Goal: Task Accomplishment & Management: Complete application form

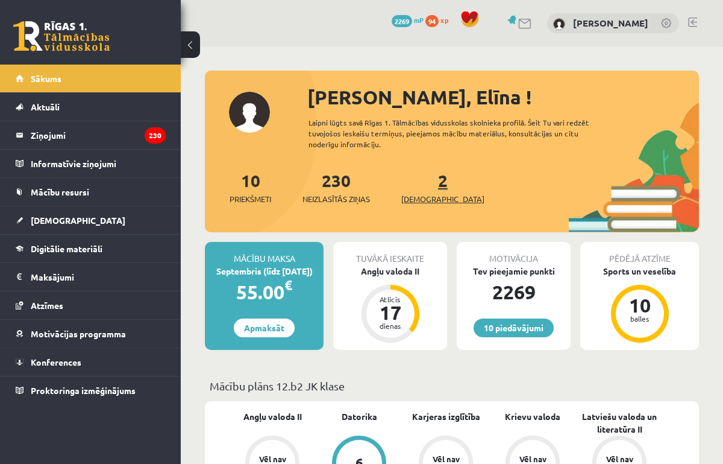
click at [423, 193] on span "[DEMOGRAPHIC_DATA]" at bounding box center [442, 199] width 83 height 12
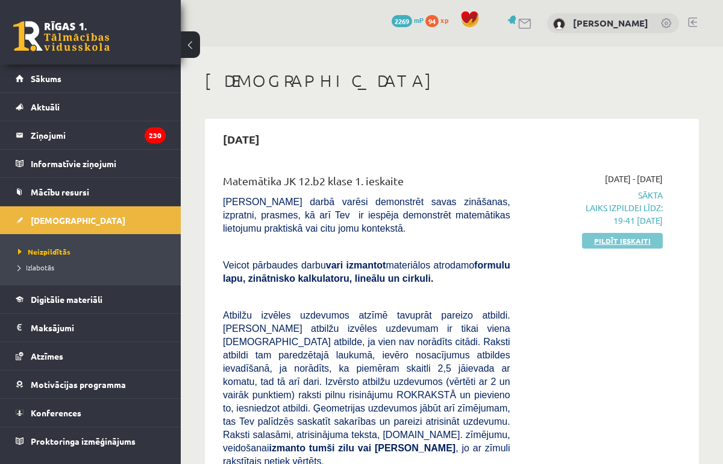
click at [599, 242] on link "Pildīt ieskaiti" at bounding box center [622, 241] width 81 height 16
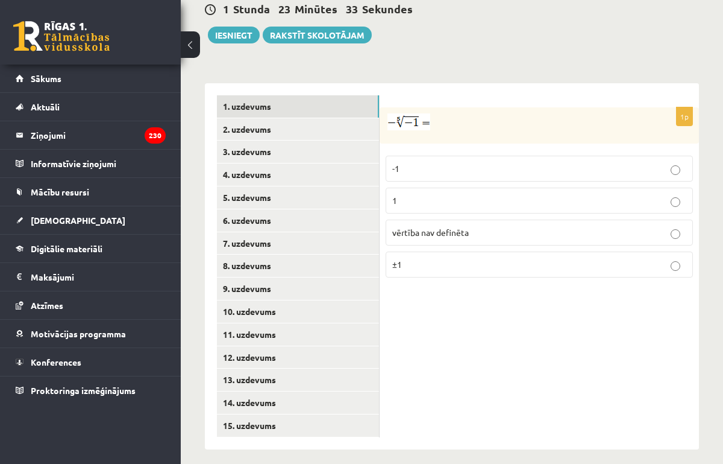
scroll to position [515, 0]
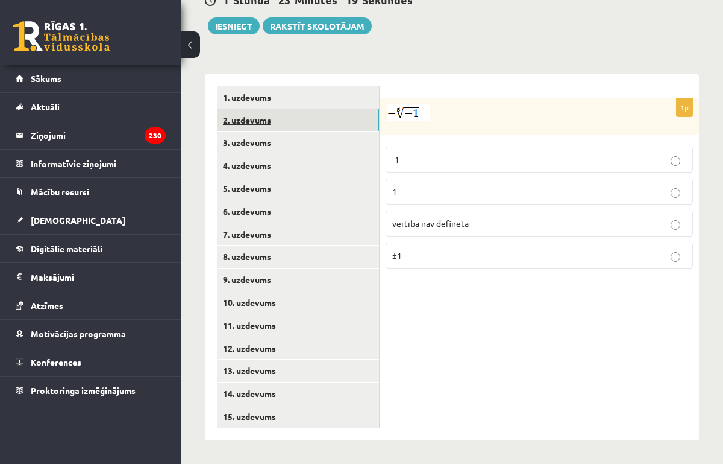
click at [271, 124] on link "2. uzdevums" at bounding box center [298, 120] width 162 height 22
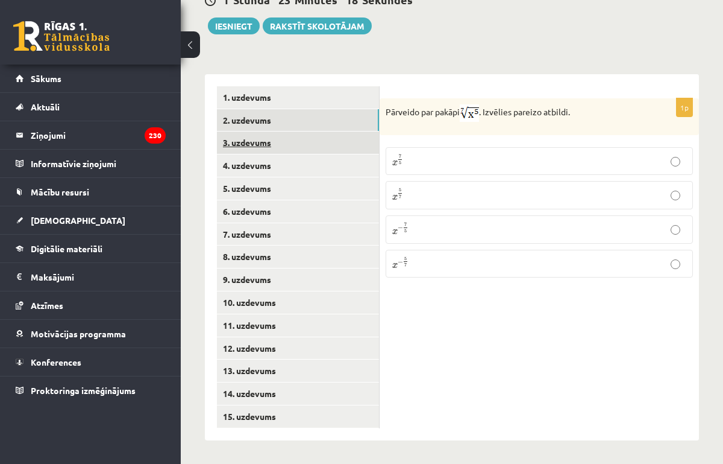
click at [255, 135] on link "3. uzdevums" at bounding box center [298, 142] width 162 height 22
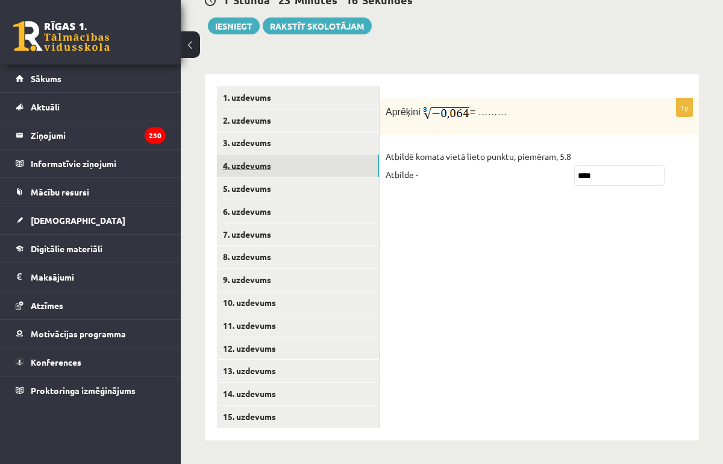
click at [266, 166] on link "4. uzdevums" at bounding box center [298, 165] width 162 height 22
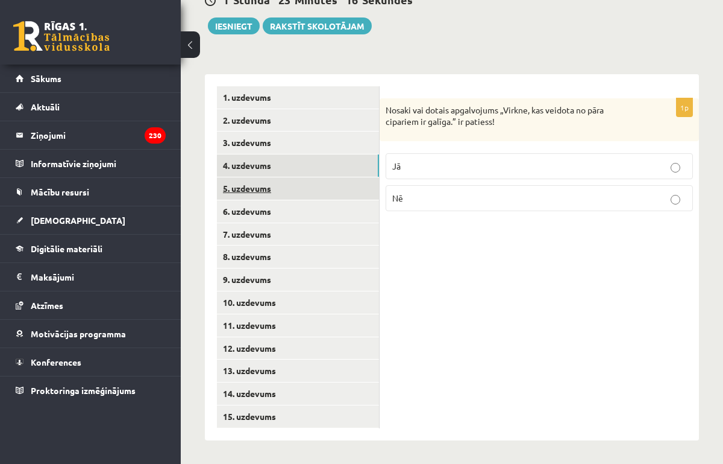
click at [271, 187] on link "5. uzdevums" at bounding box center [298, 188] width 162 height 22
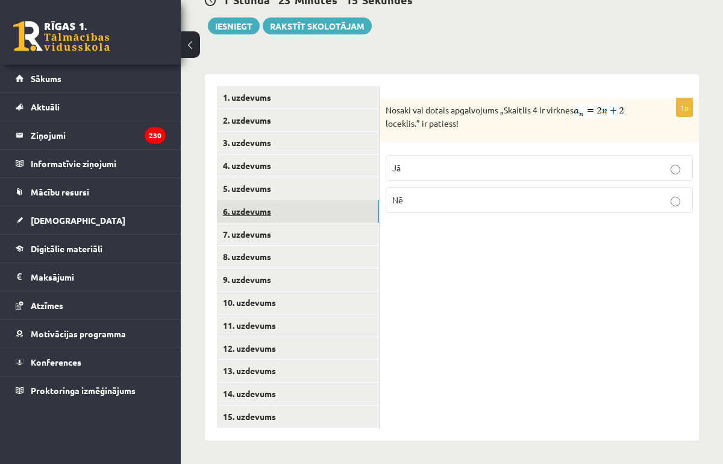
click at [275, 207] on link "6. uzdevums" at bounding box center [298, 211] width 162 height 22
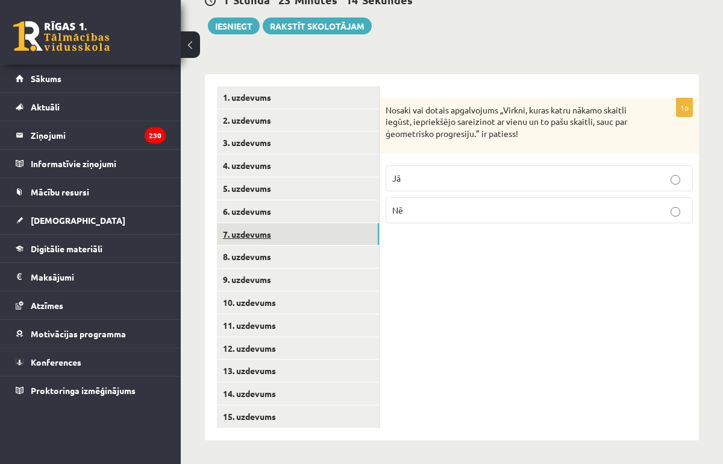
click at [269, 230] on link "7. uzdevums" at bounding box center [298, 234] width 162 height 22
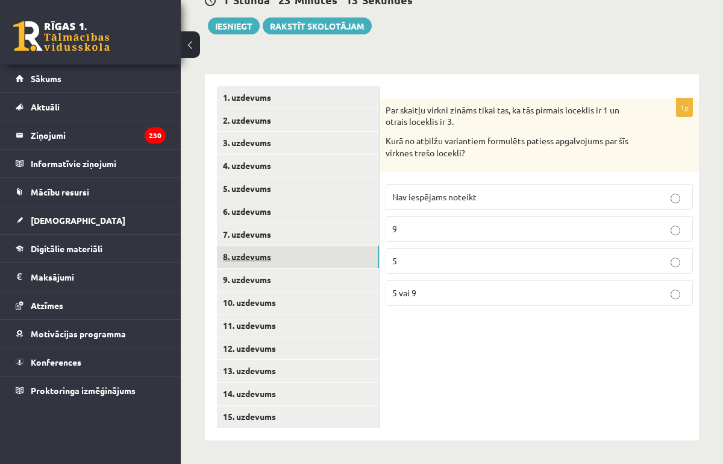
click at [283, 255] on link "8. uzdevums" at bounding box center [298, 256] width 162 height 22
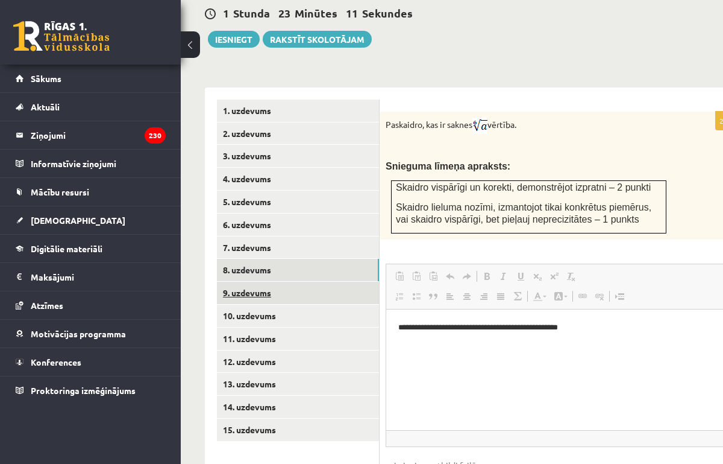
scroll to position [0, 0]
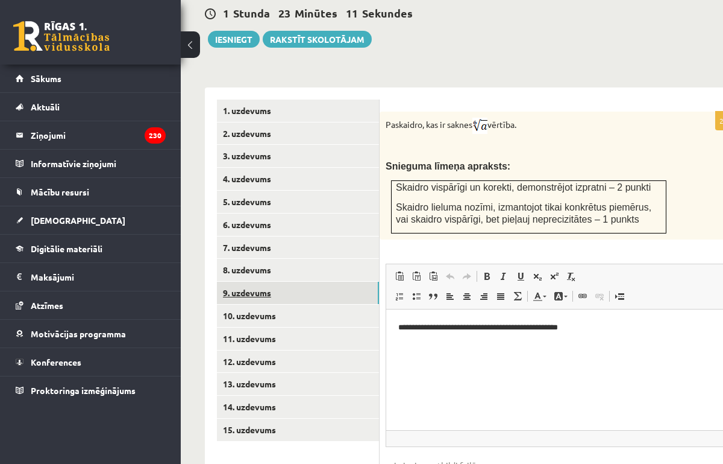
click at [278, 281] on link "9. uzdevums" at bounding box center [298, 292] width 162 height 22
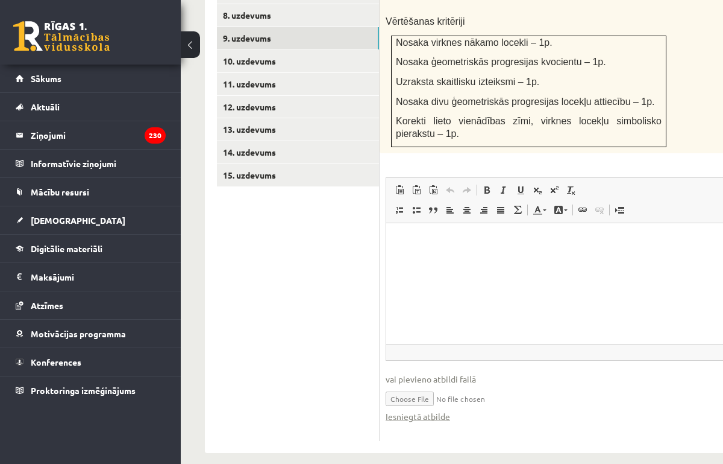
click at [410, 386] on input "file" at bounding box center [559, 397] width 347 height 25
type input "**********"
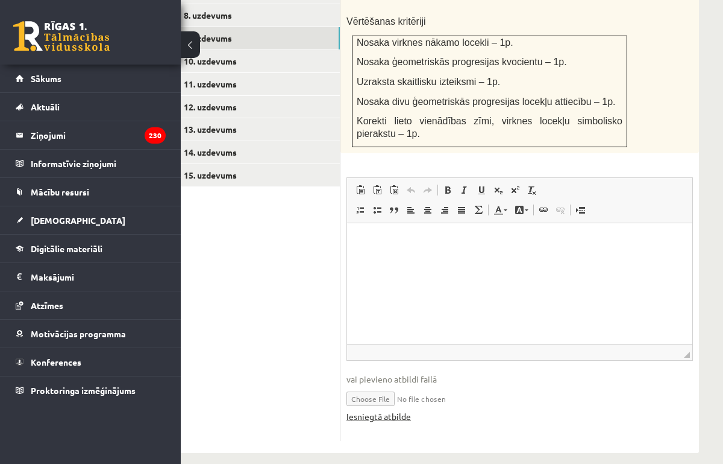
click at [402, 410] on link "Iesniegtā atbilde" at bounding box center [379, 416] width 64 height 13
click at [467, 422] on div "5p Ģeometriskās progresijas (b n ) pirmie trīs locekļi ir . a. Nosaki virknes n…" at bounding box center [520, 161] width 359 height 559
click at [365, 410] on link "Iesniegtā atbilde" at bounding box center [379, 416] width 64 height 13
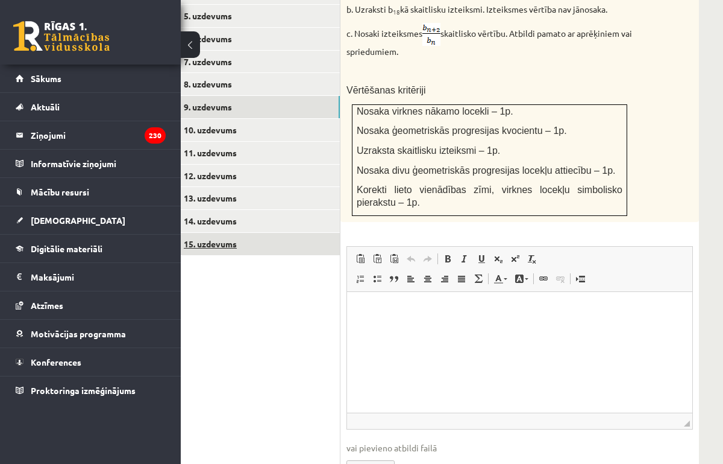
scroll to position [674, 39]
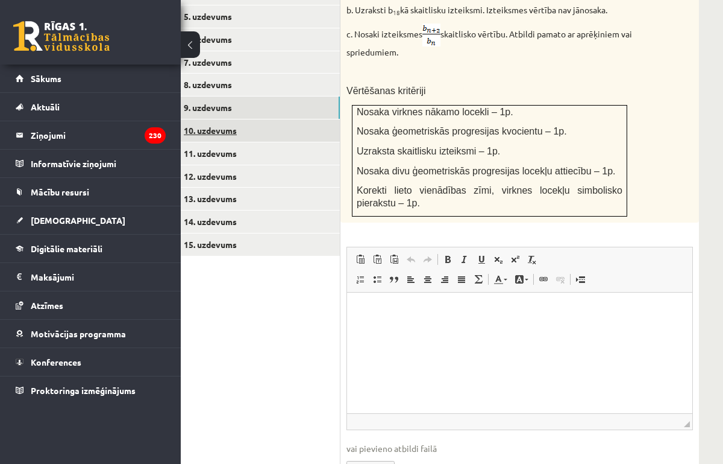
click at [236, 119] on link "10. uzdevums" at bounding box center [259, 130] width 162 height 22
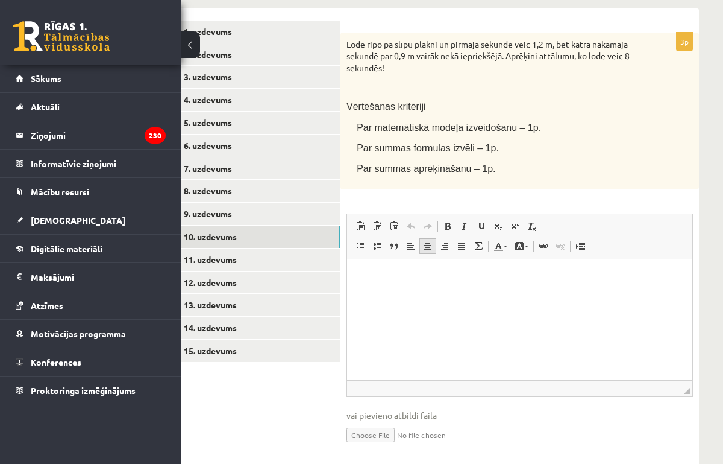
scroll to position [591, 39]
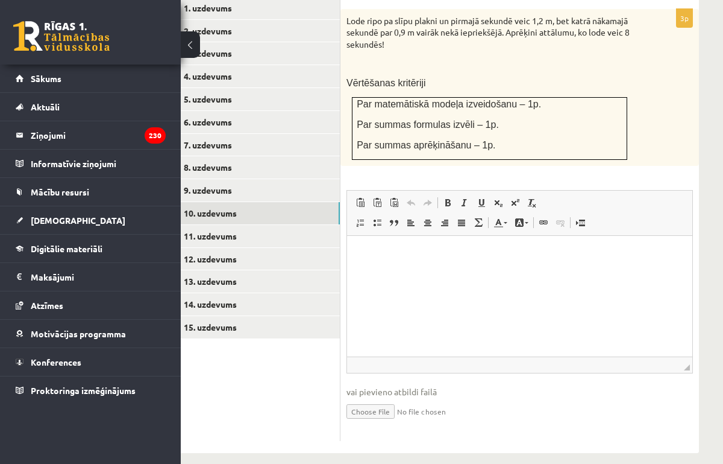
click at [381, 398] on input "file" at bounding box center [520, 410] width 347 height 25
type input "**********"
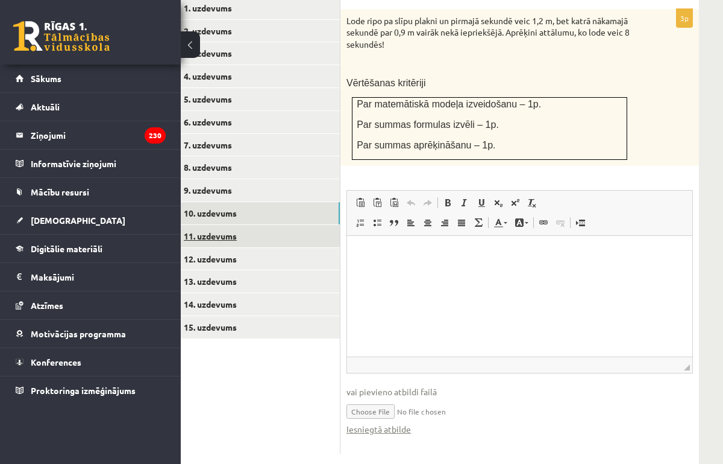
click at [231, 225] on link "11. uzdevums" at bounding box center [259, 236] width 162 height 22
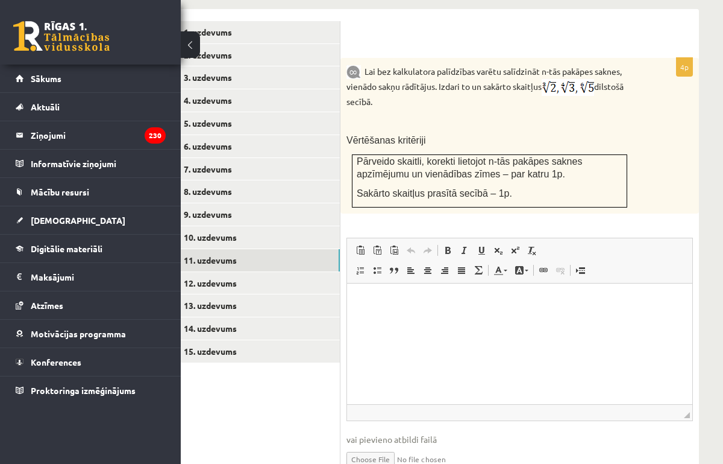
scroll to position [614, 39]
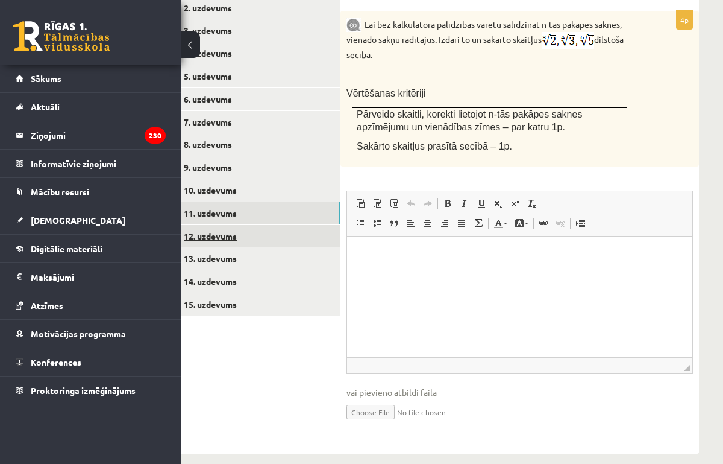
click at [210, 225] on link "12. uzdevums" at bounding box center [259, 236] width 162 height 22
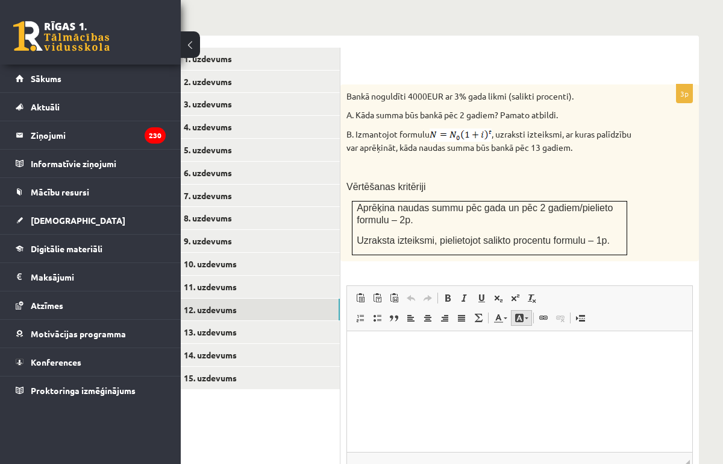
scroll to position [636, 39]
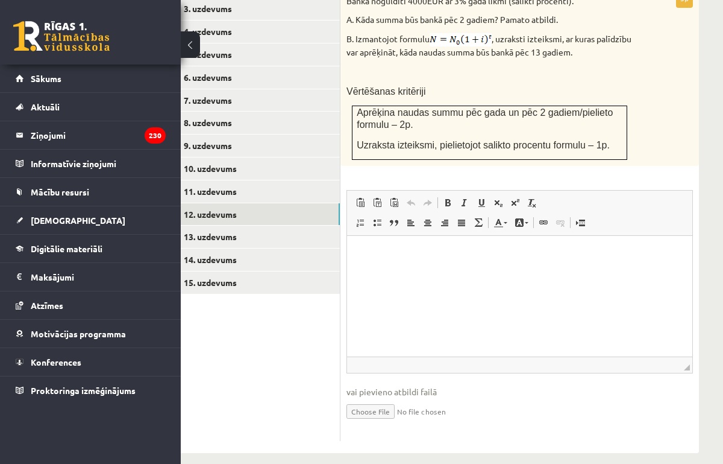
click at [375, 398] on input "file" at bounding box center [520, 410] width 347 height 25
type input "**********"
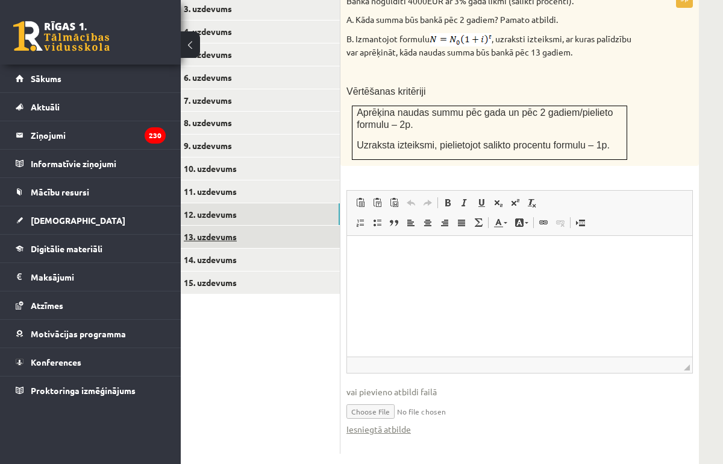
click at [227, 225] on link "13. uzdevums" at bounding box center [259, 236] width 162 height 22
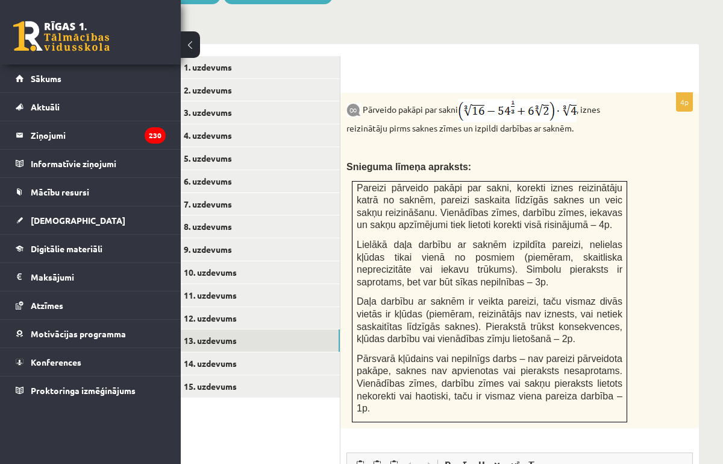
scroll to position [539, 39]
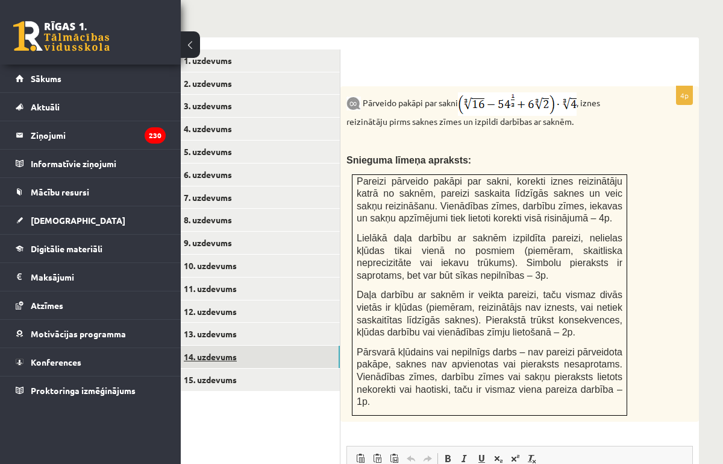
click at [228, 345] on link "14. uzdevums" at bounding box center [259, 356] width 162 height 22
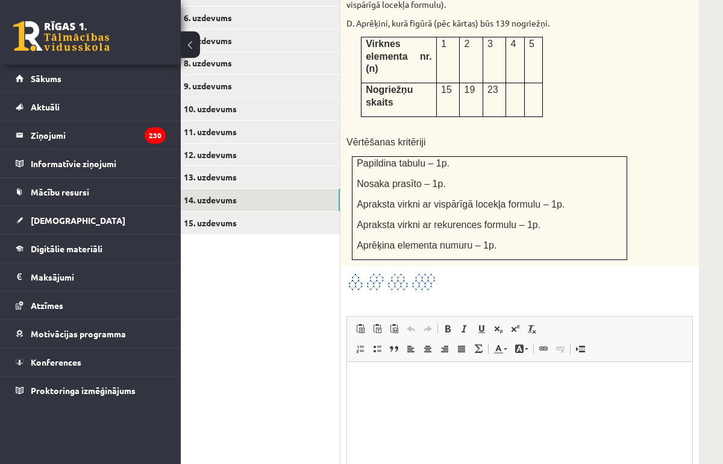
scroll to position [694, 39]
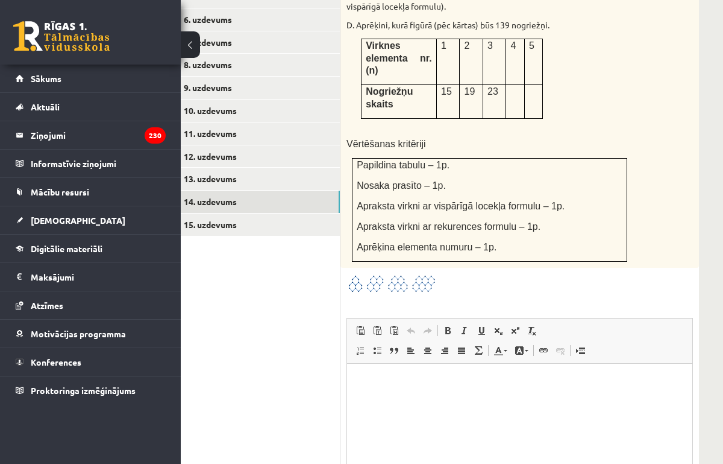
click at [360, 274] on img at bounding box center [392, 284] width 90 height 20
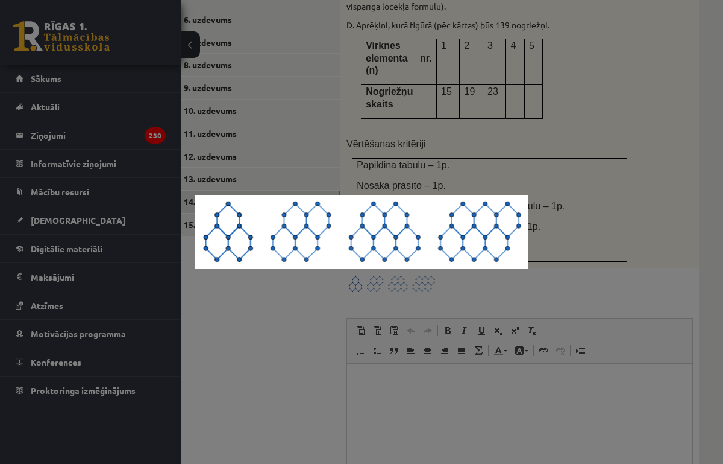
click at [549, 283] on div at bounding box center [361, 232] width 723 height 464
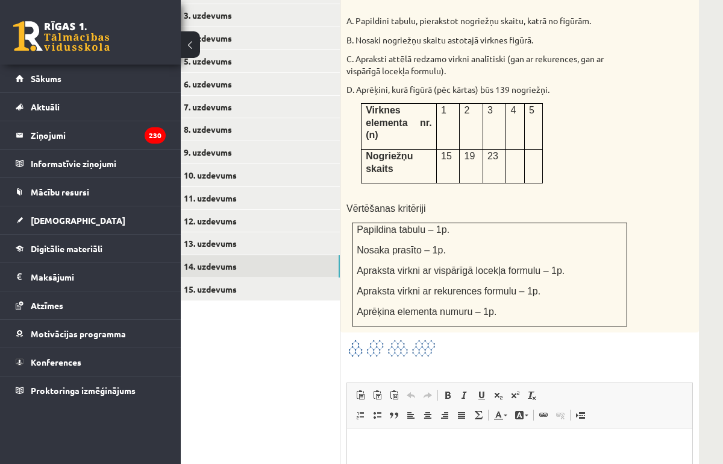
scroll to position [589, 39]
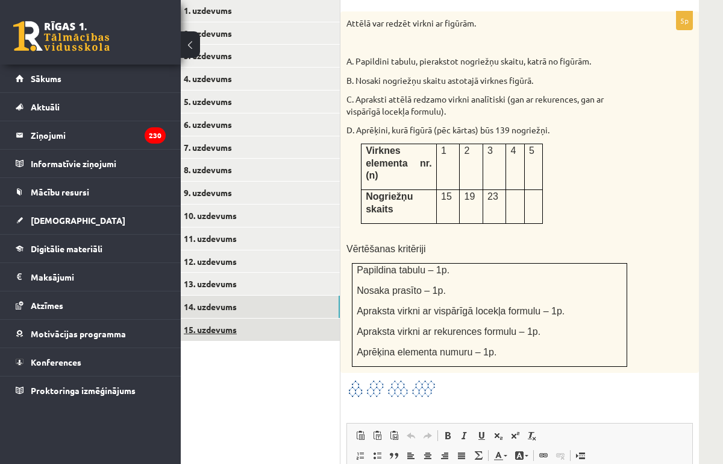
click at [230, 318] on link "15. uzdevums" at bounding box center [259, 329] width 162 height 22
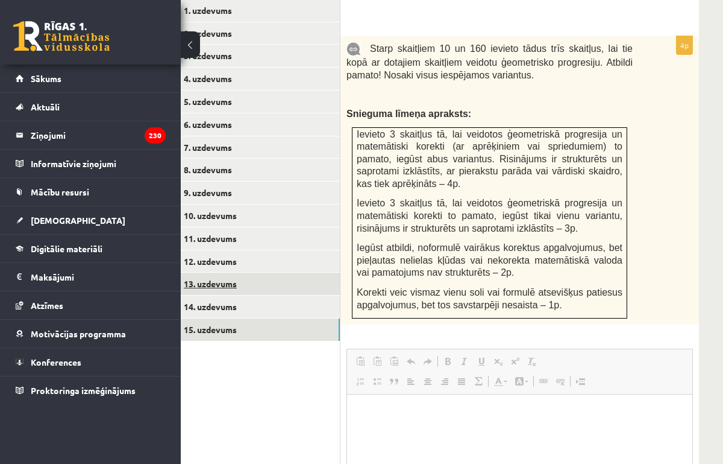
scroll to position [0, 0]
click at [224, 273] on link "13. uzdevums" at bounding box center [259, 283] width 162 height 22
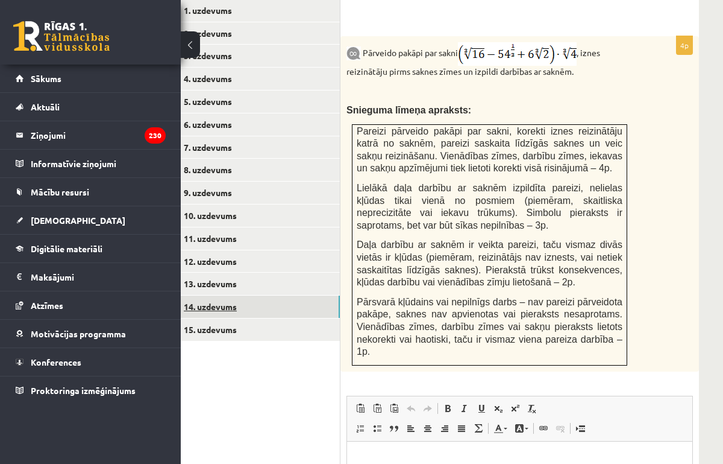
click at [247, 295] on link "14. uzdevums" at bounding box center [259, 306] width 162 height 22
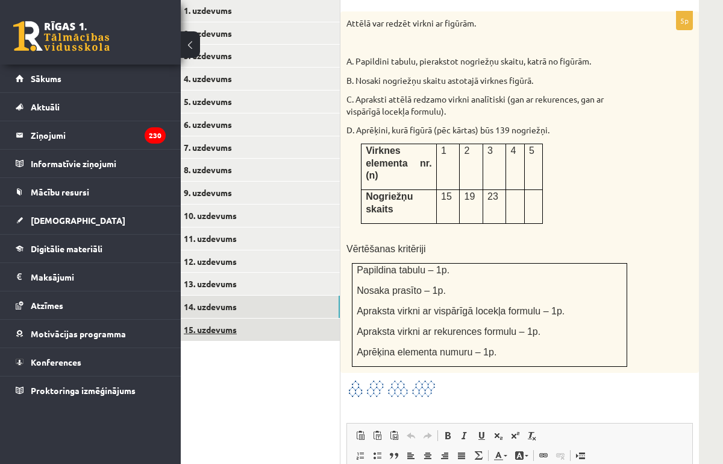
click at [224, 319] on link "15. uzdevums" at bounding box center [259, 329] width 162 height 22
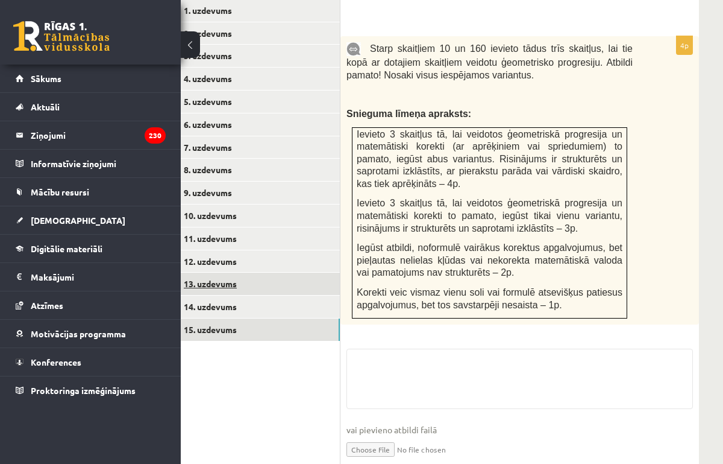
click at [218, 272] on link "13. uzdevums" at bounding box center [259, 283] width 162 height 22
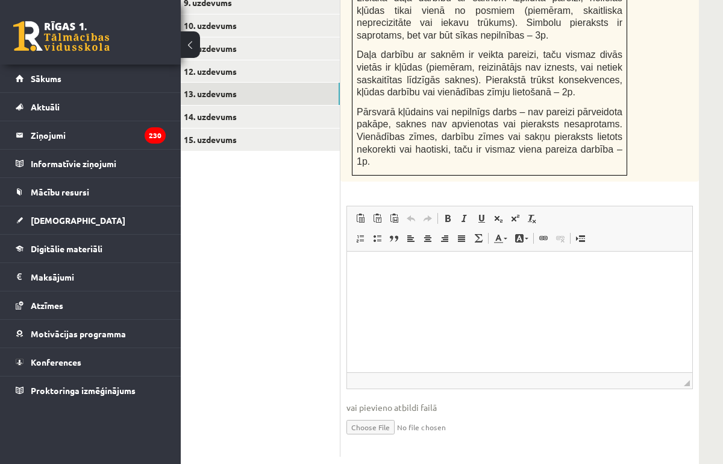
scroll to position [806, 39]
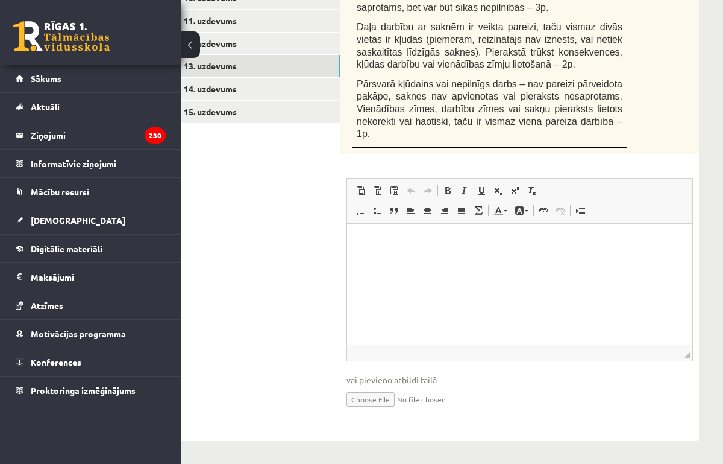
click at [379, 397] on input "file" at bounding box center [520, 398] width 347 height 25
type input "**********"
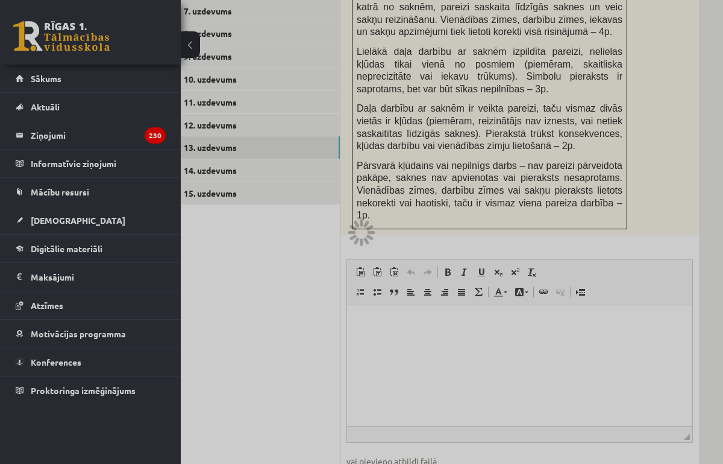
scroll to position [724, 39]
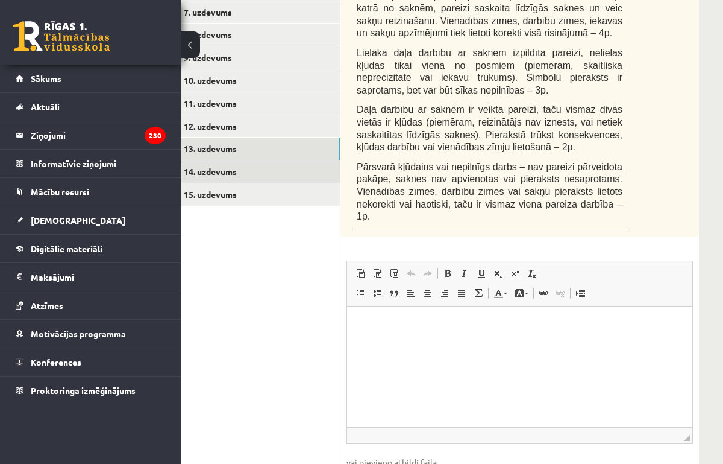
click at [229, 160] on link "14. uzdevums" at bounding box center [259, 171] width 162 height 22
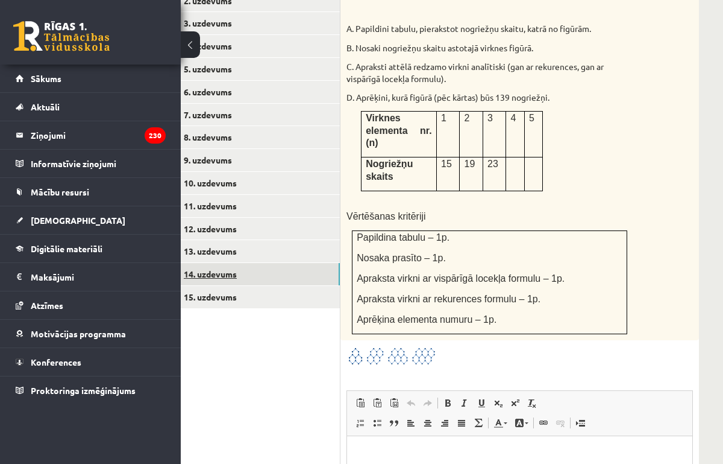
scroll to position [618, 39]
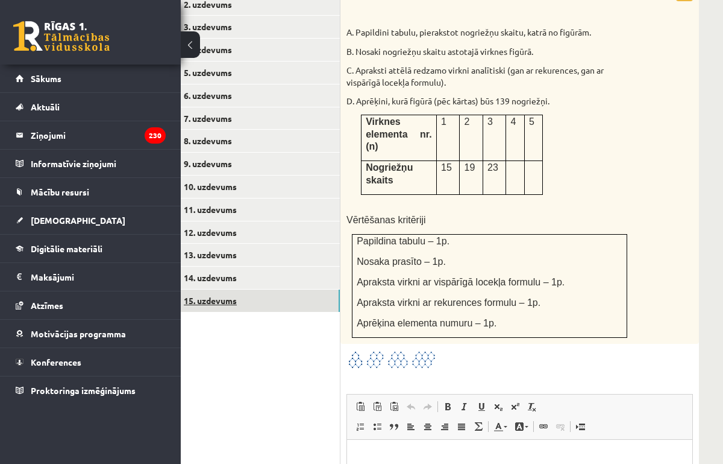
click at [211, 289] on link "15. uzdevums" at bounding box center [259, 300] width 162 height 22
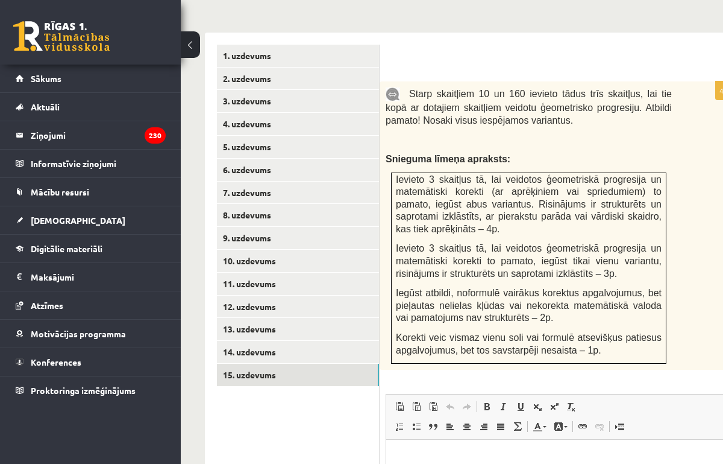
scroll to position [545, 0]
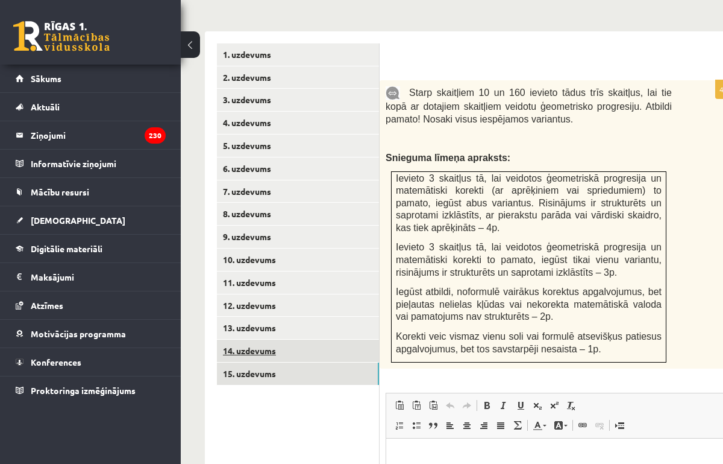
click at [263, 339] on link "14. uzdevums" at bounding box center [298, 350] width 162 height 22
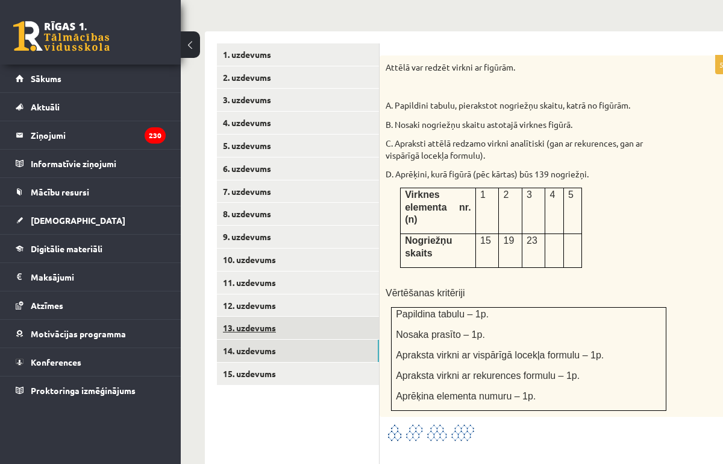
click at [262, 316] on link "13. uzdevums" at bounding box center [298, 327] width 162 height 22
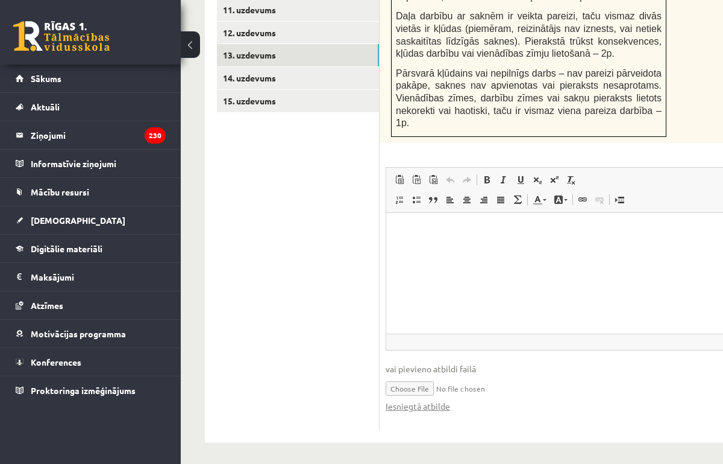
scroll to position [816, 0]
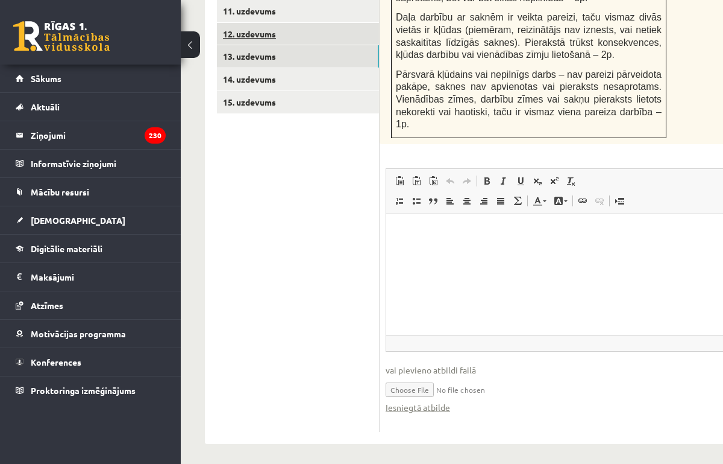
click at [289, 23] on link "12. uzdevums" at bounding box center [298, 34] width 162 height 22
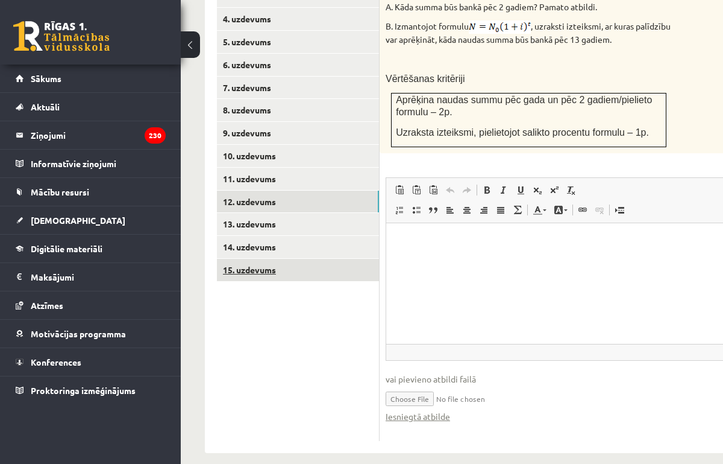
scroll to position [0, 0]
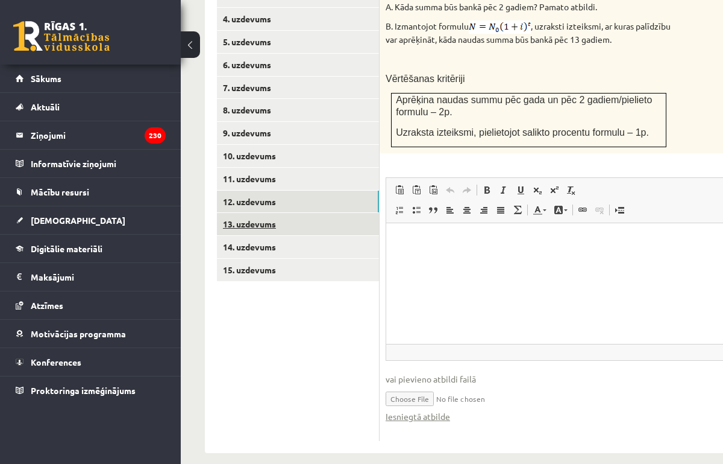
click at [267, 213] on link "13. uzdevums" at bounding box center [298, 224] width 162 height 22
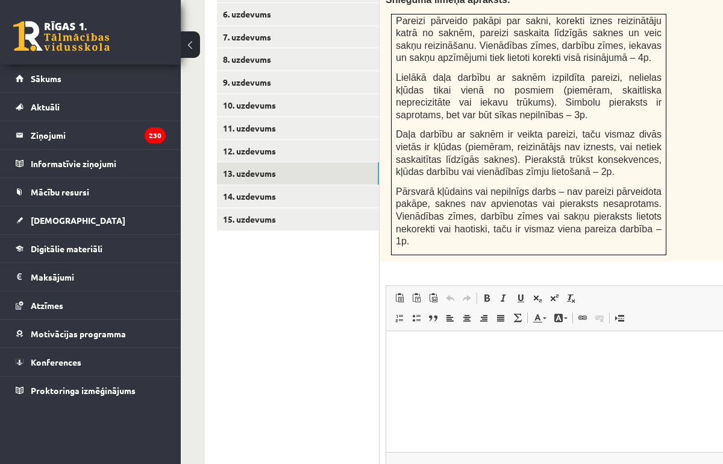
scroll to position [819, 0]
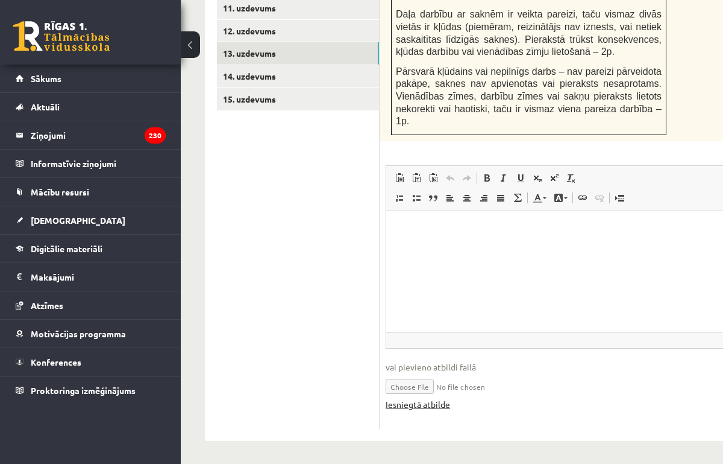
click at [420, 404] on link "Iesniegtā atbilde" at bounding box center [418, 404] width 64 height 13
click at [335, 217] on ul "1. uzdevums 2. uzdevums 3. uzdevums 4. uzdevums 5. uzdevums 6. uzdevums 7. uzde…" at bounding box center [298, 98] width 163 height 659
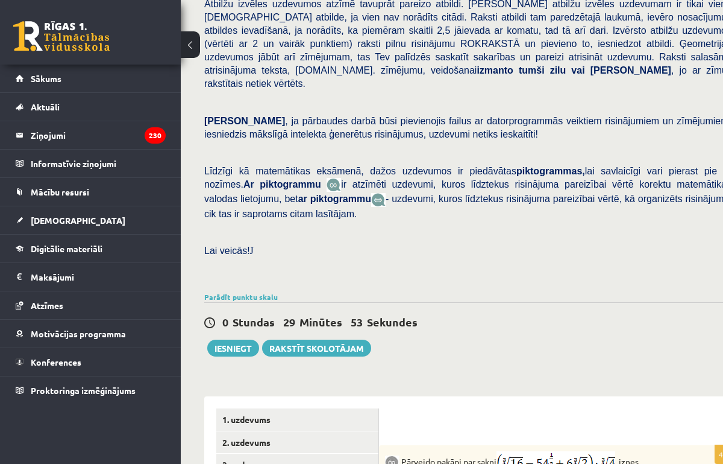
scroll to position [198, 1]
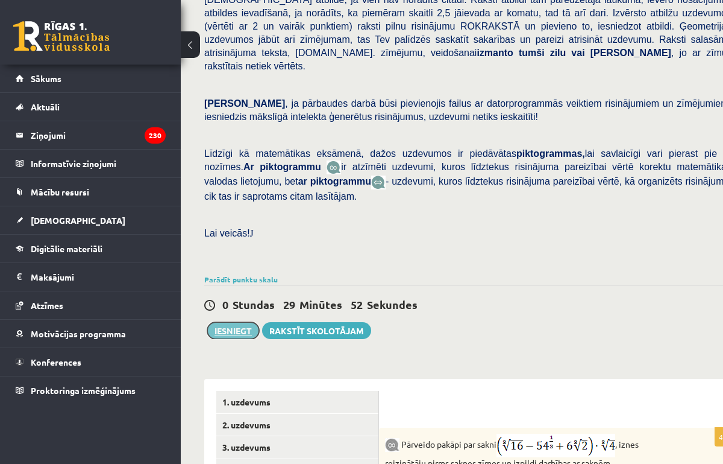
click at [230, 322] on button "Iesniegt" at bounding box center [233, 330] width 52 height 17
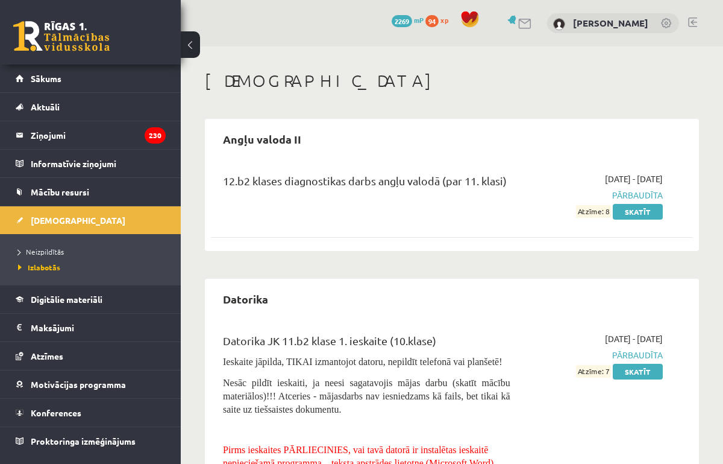
click at [80, 25] on link at bounding box center [61, 36] width 96 height 30
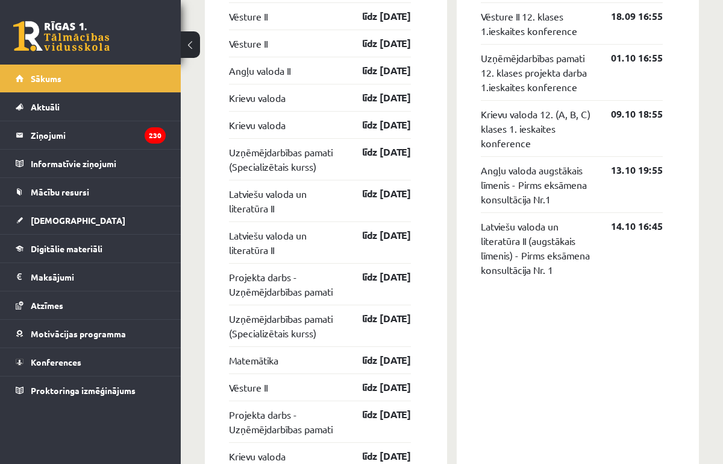
scroll to position [1058, 0]
